Goal: Task Accomplishment & Management: Use online tool/utility

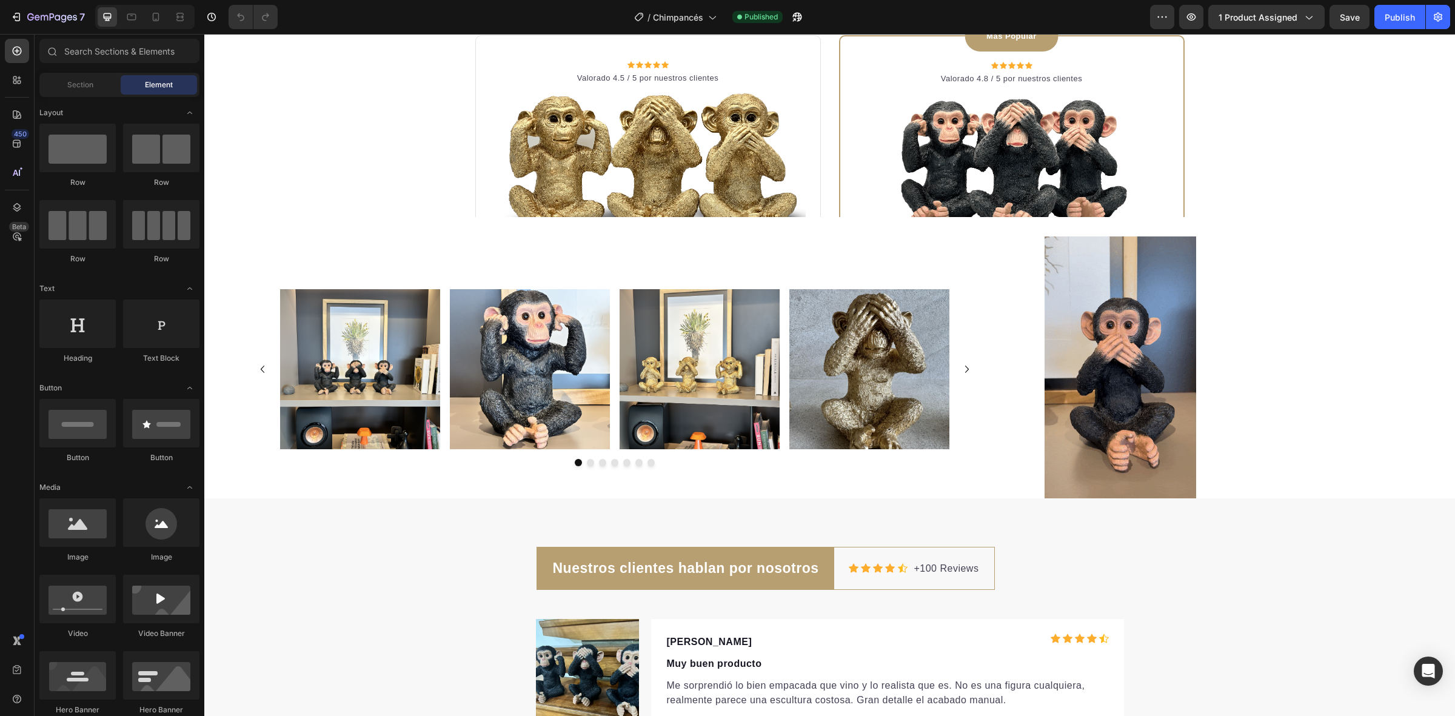
scroll to position [3486, 0]
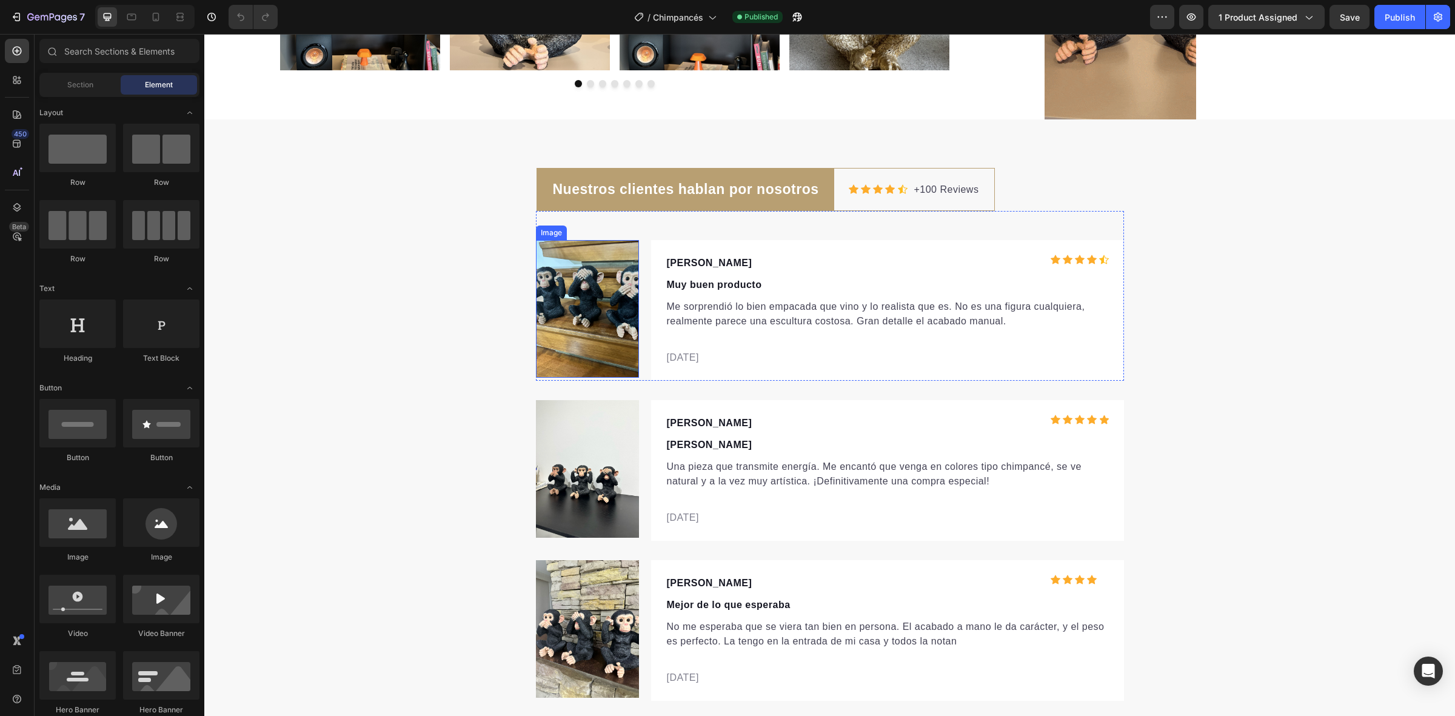
click at [582, 322] on img at bounding box center [587, 309] width 103 height 138
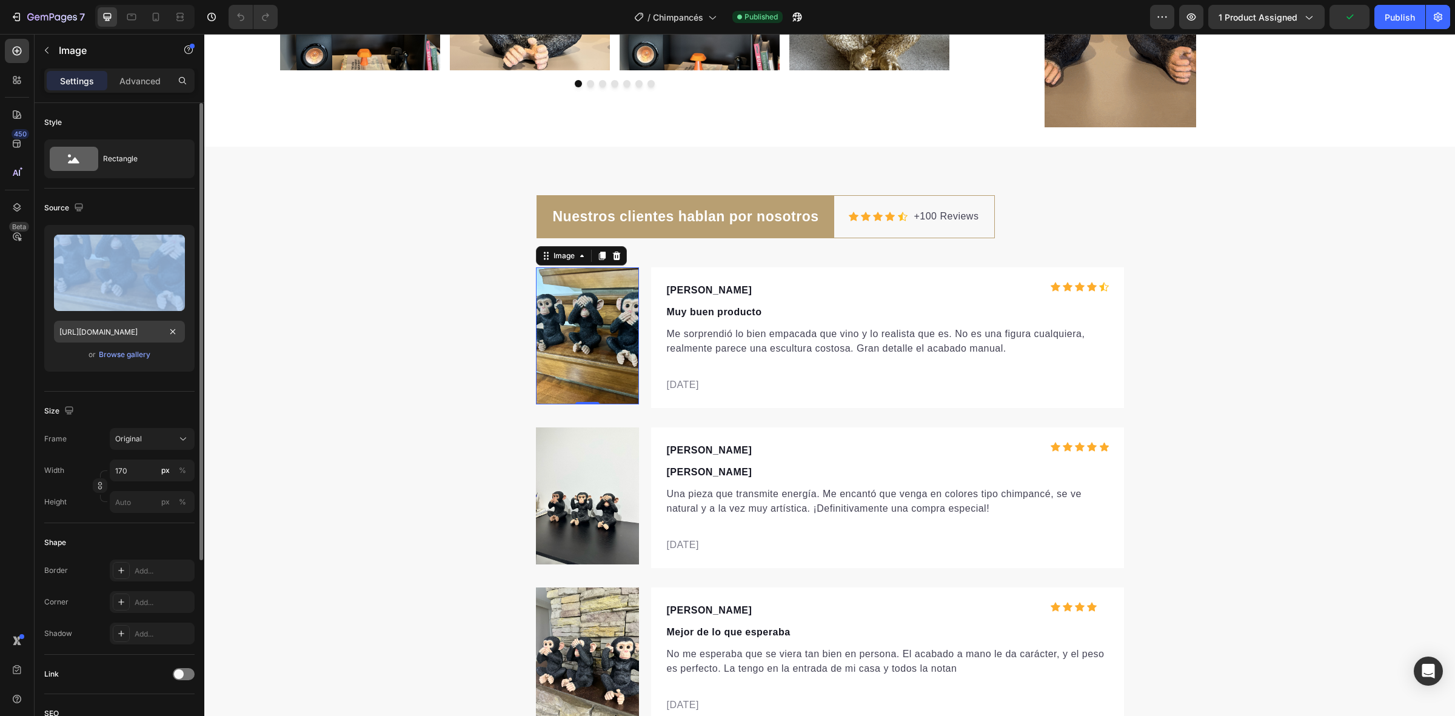
drag, startPoint x: 78, startPoint y: 264, endPoint x: 76, endPoint y: 332, distance: 67.3
click at [76, 332] on div "Upload Image [URL][DOMAIN_NAME] or Browse gallery" at bounding box center [119, 298] width 150 height 147
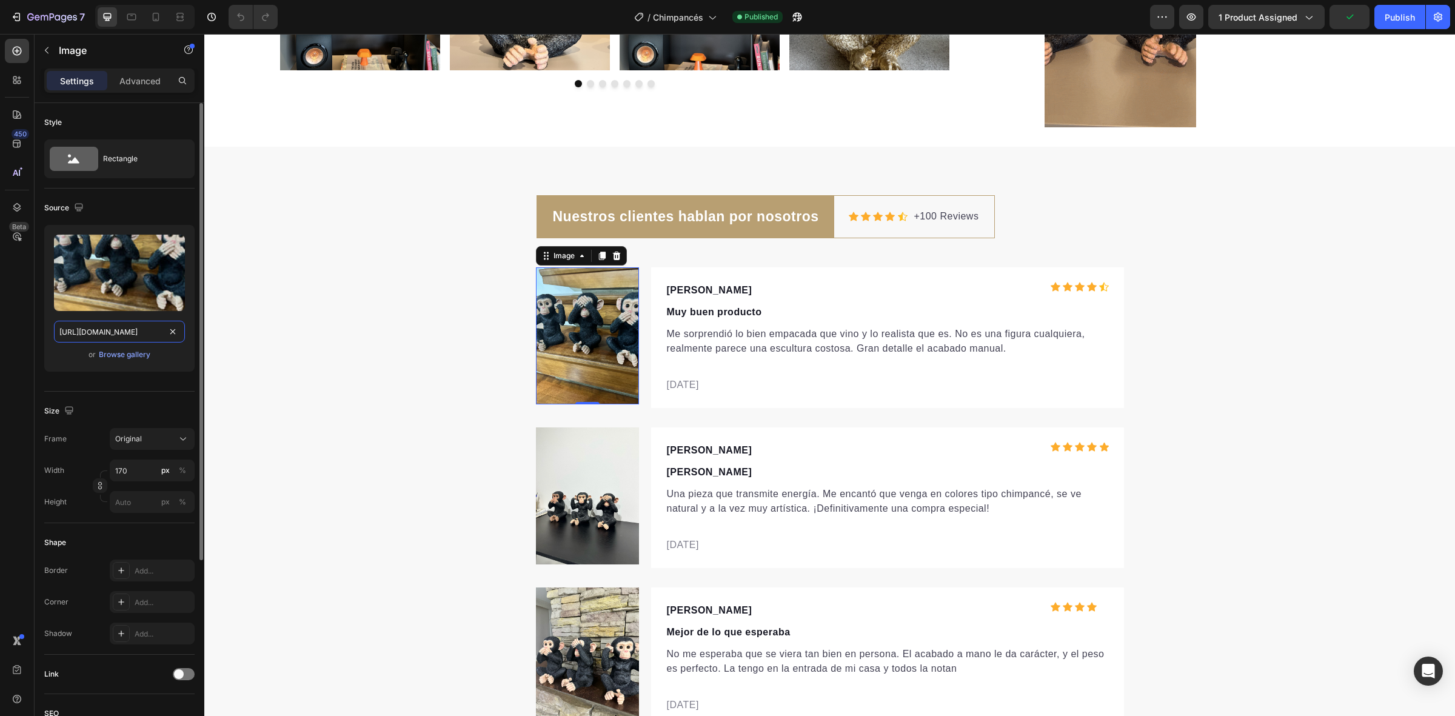
click at [76, 332] on input "https://cdn.shopify.com/s/files/1/0604/3104/0621/files/gempages_556304455549584…" at bounding box center [119, 332] width 131 height 22
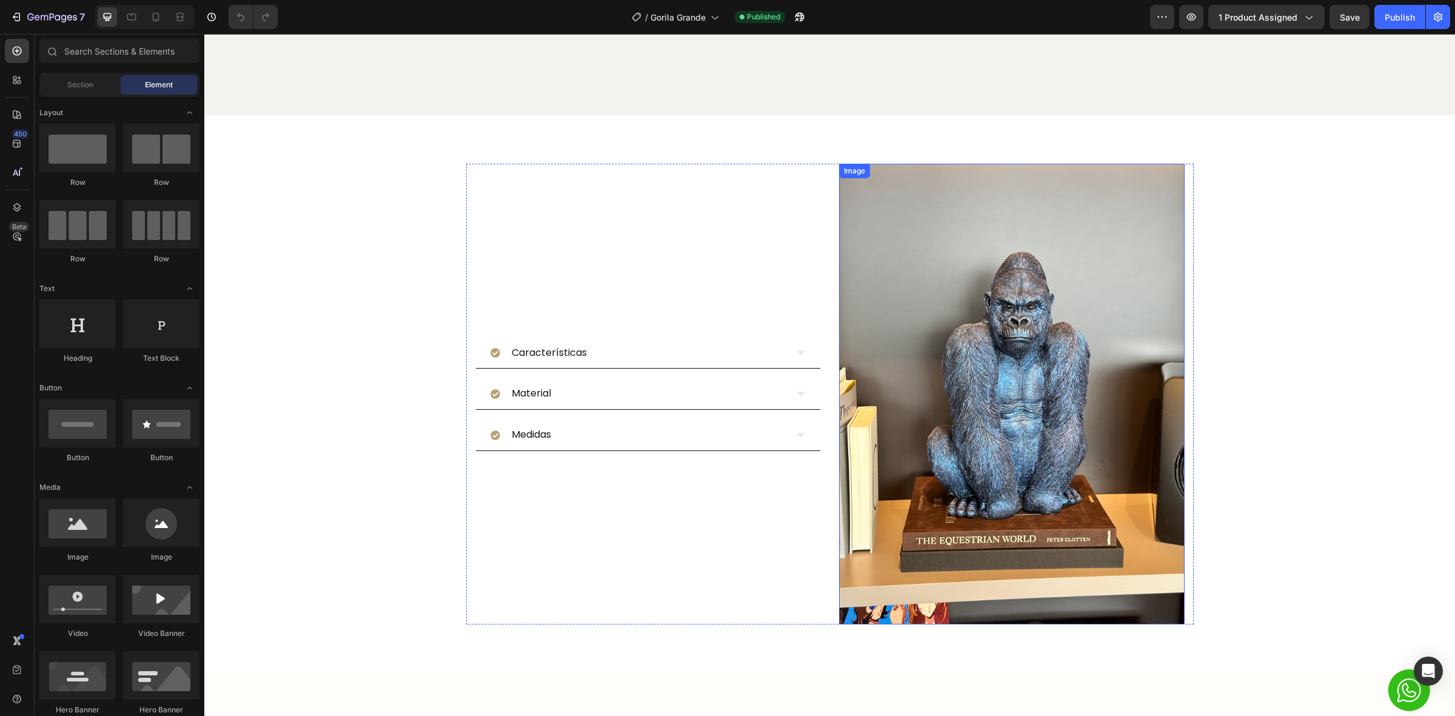
scroll to position [1440, 0]
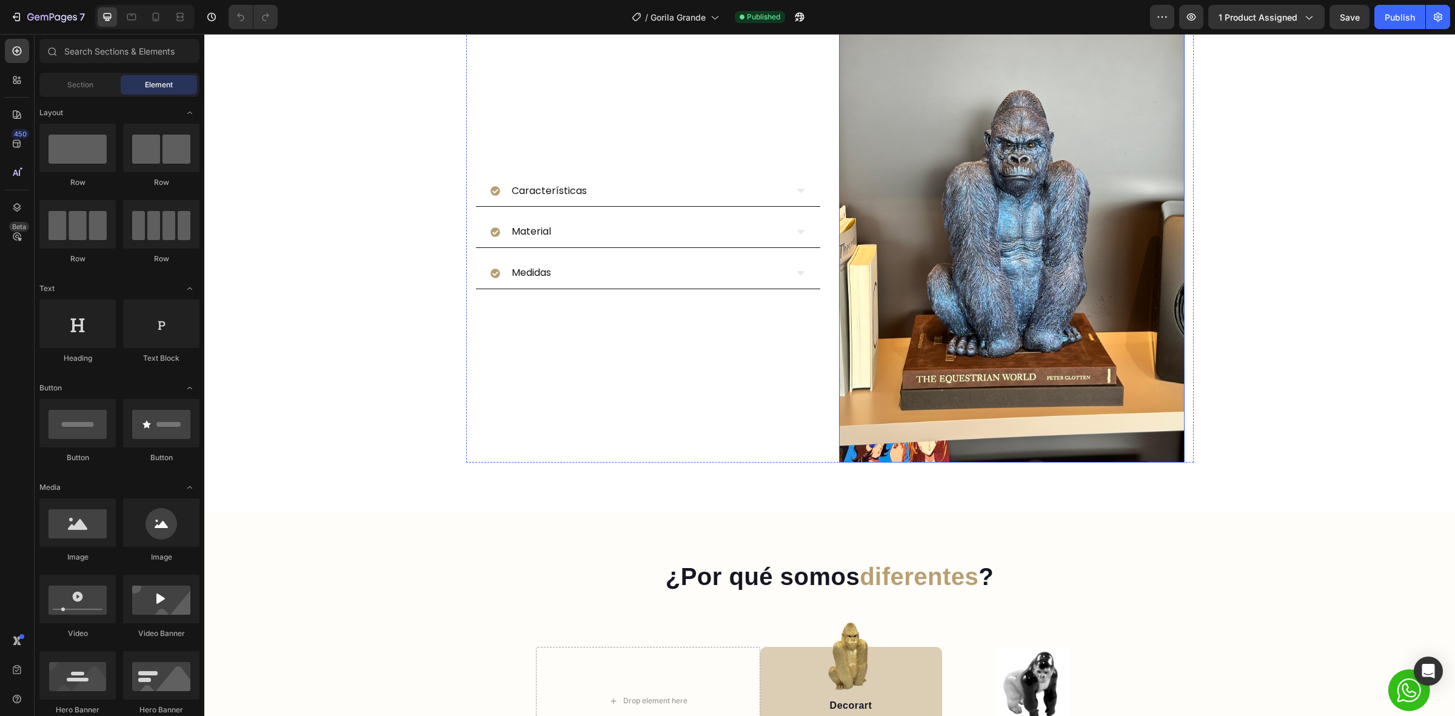
click at [987, 283] on img at bounding box center [1012, 232] width 346 height 461
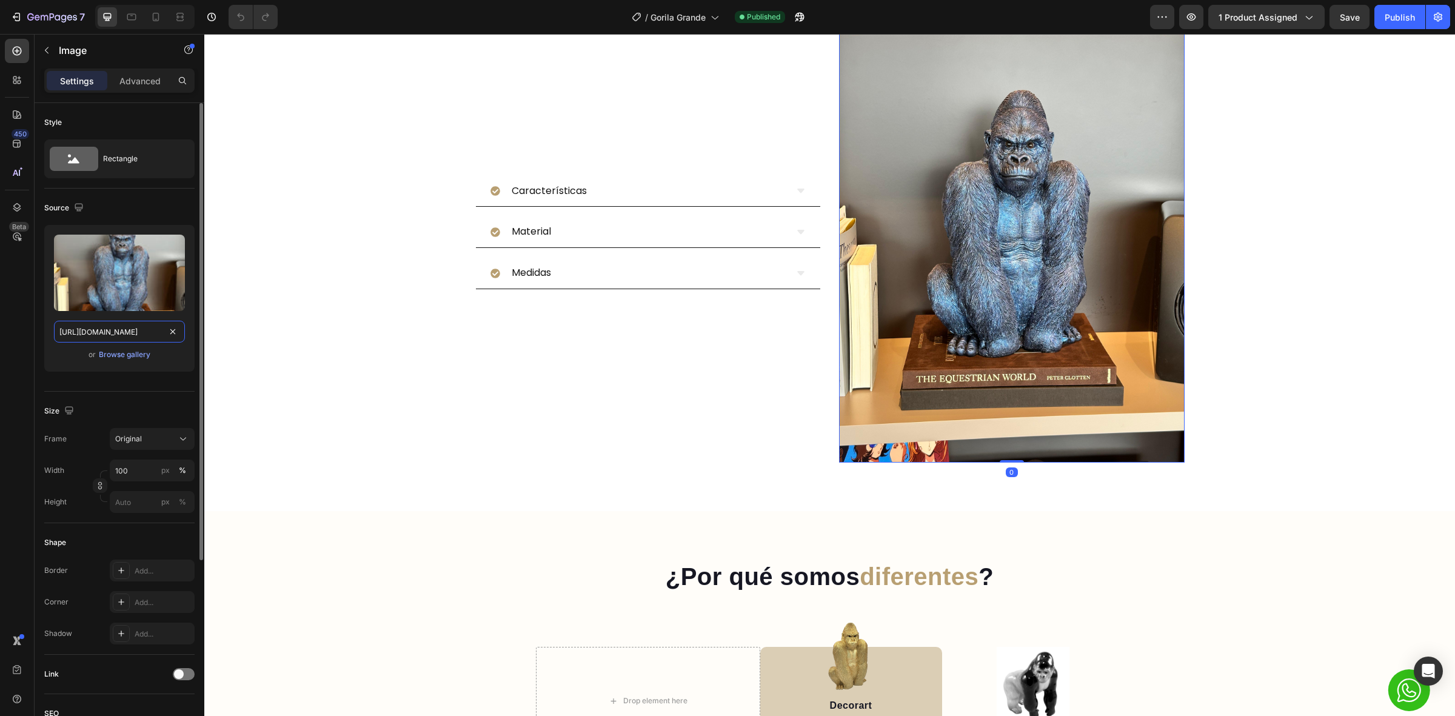
click at [124, 329] on input "https://cdn.shopify.com/s/files/1/0604/3104/0621/files/gempages_556304455549584…" at bounding box center [119, 332] width 131 height 22
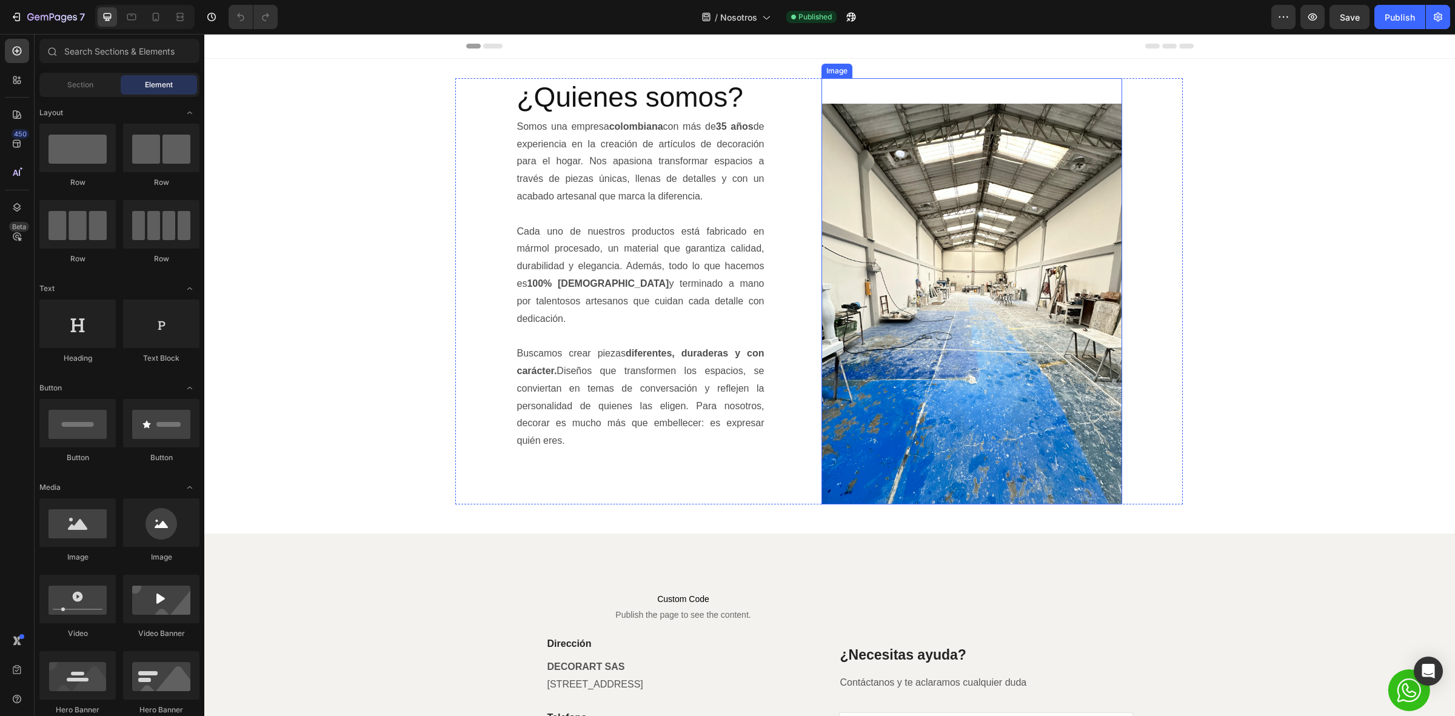
click at [858, 268] on img at bounding box center [971, 304] width 301 height 401
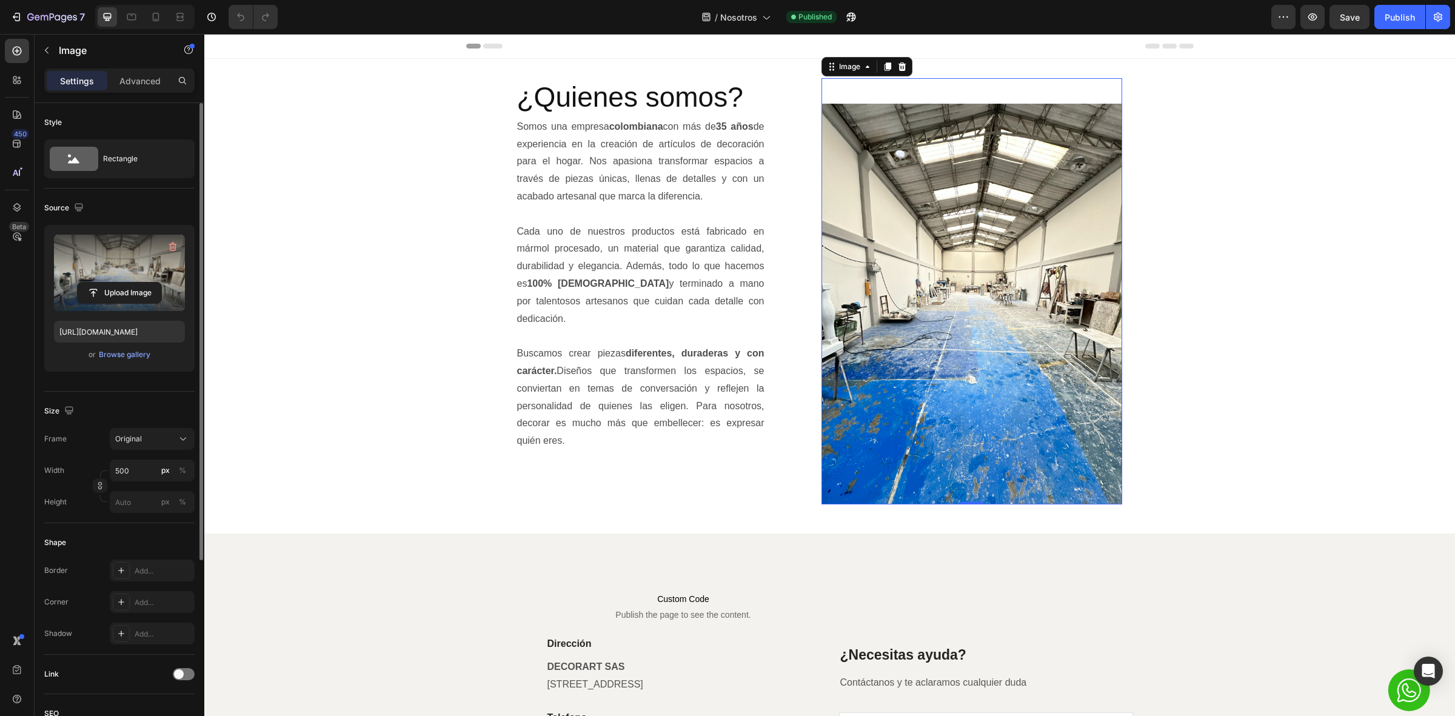
click at [110, 269] on label at bounding box center [119, 273] width 131 height 76
click at [110, 282] on input "file" at bounding box center [120, 292] width 84 height 21
click at [113, 334] on input "[URL][DOMAIN_NAME]" at bounding box center [119, 332] width 131 height 22
